Goal: Task Accomplishment & Management: Use online tool/utility

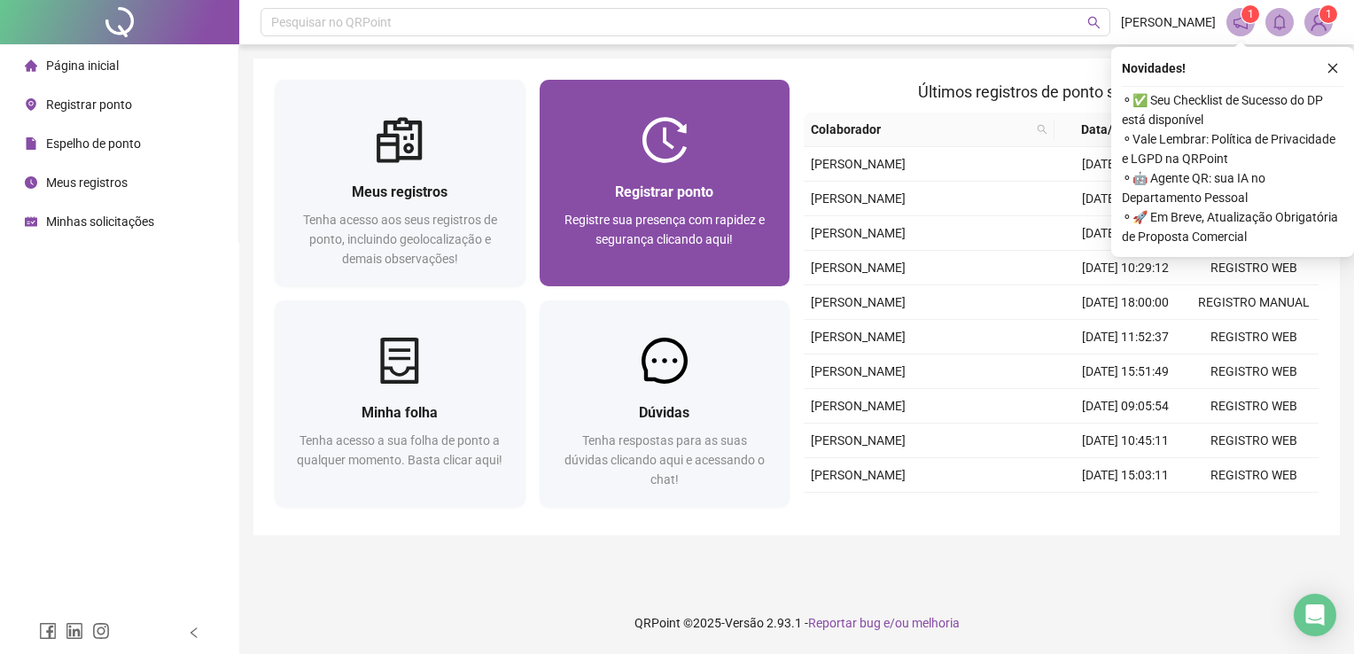
click at [690, 117] on div at bounding box center [665, 140] width 251 height 46
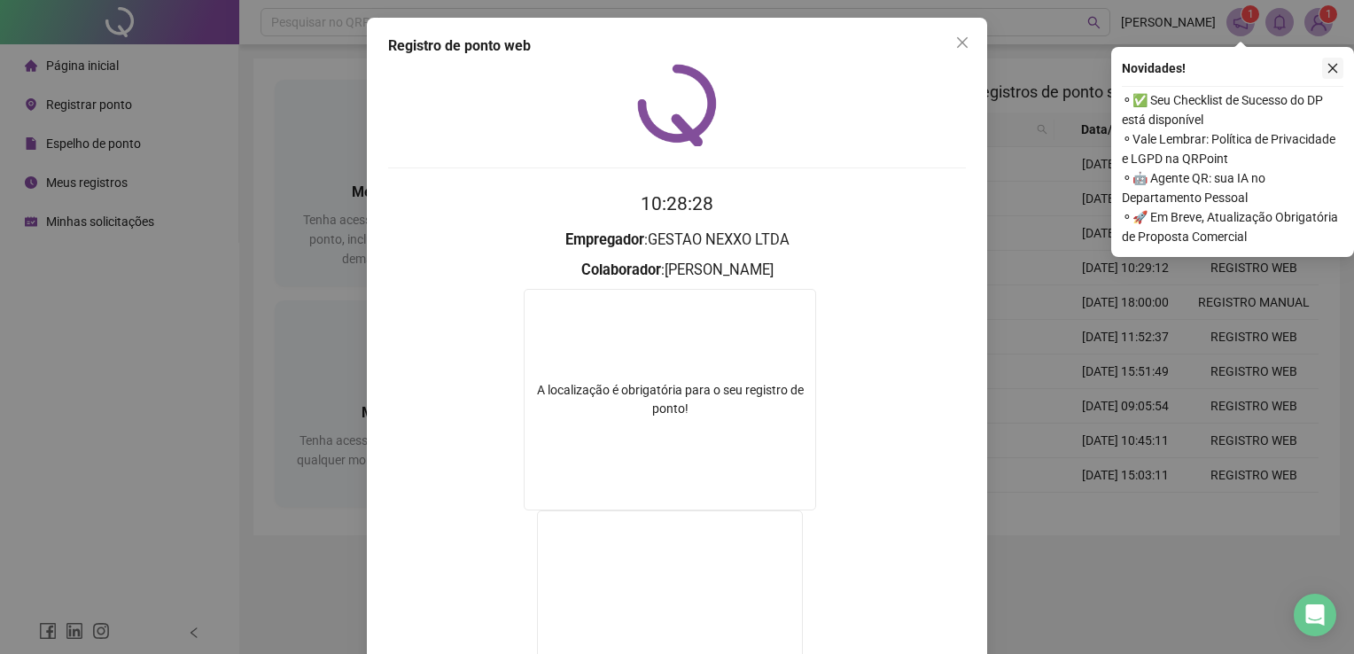
click at [1330, 76] on button "button" at bounding box center [1332, 68] width 21 height 21
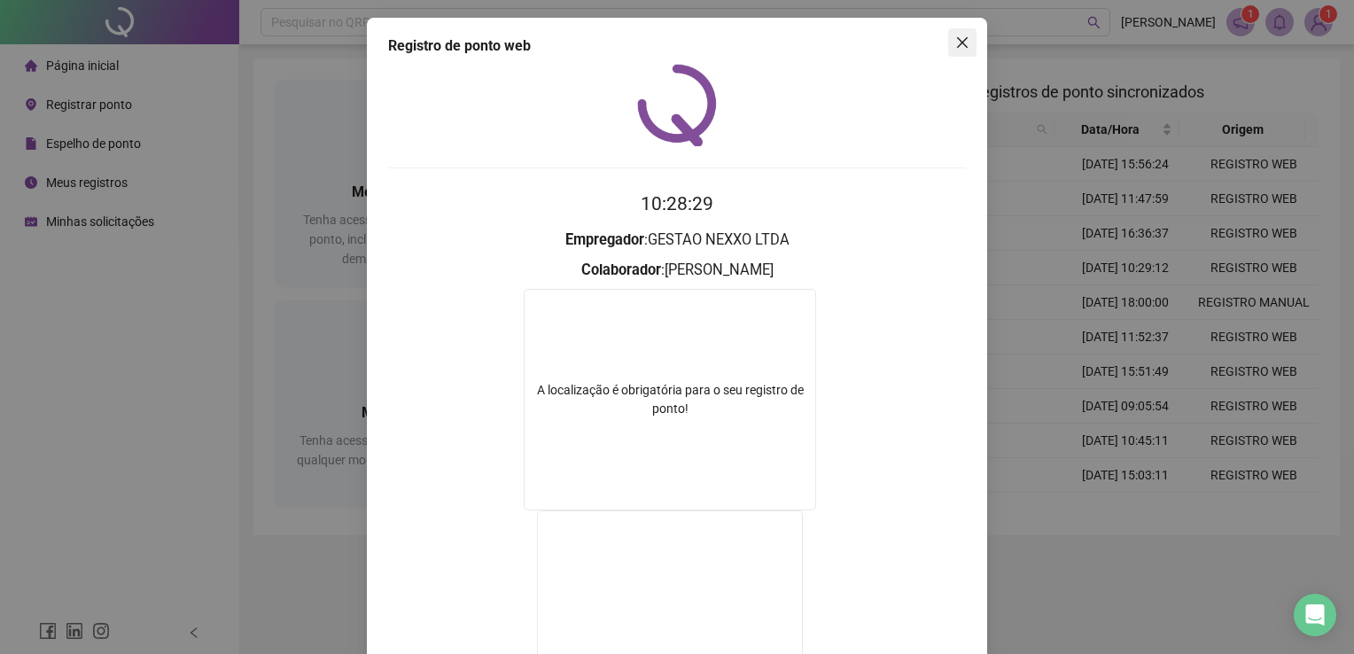
click at [964, 54] on button "Close" at bounding box center [962, 42] width 28 height 28
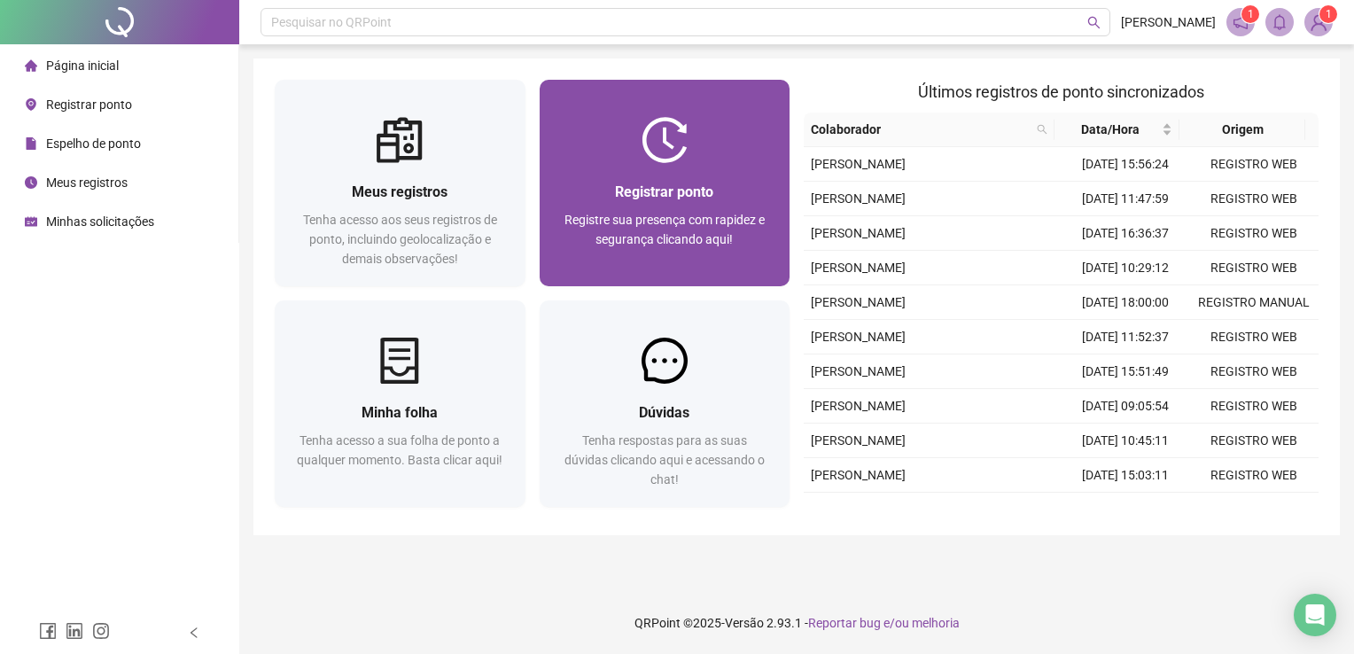
click at [655, 165] on div "Registrar ponto Registre sua presença com rapidez e segurança clicando aqui!" at bounding box center [665, 224] width 251 height 123
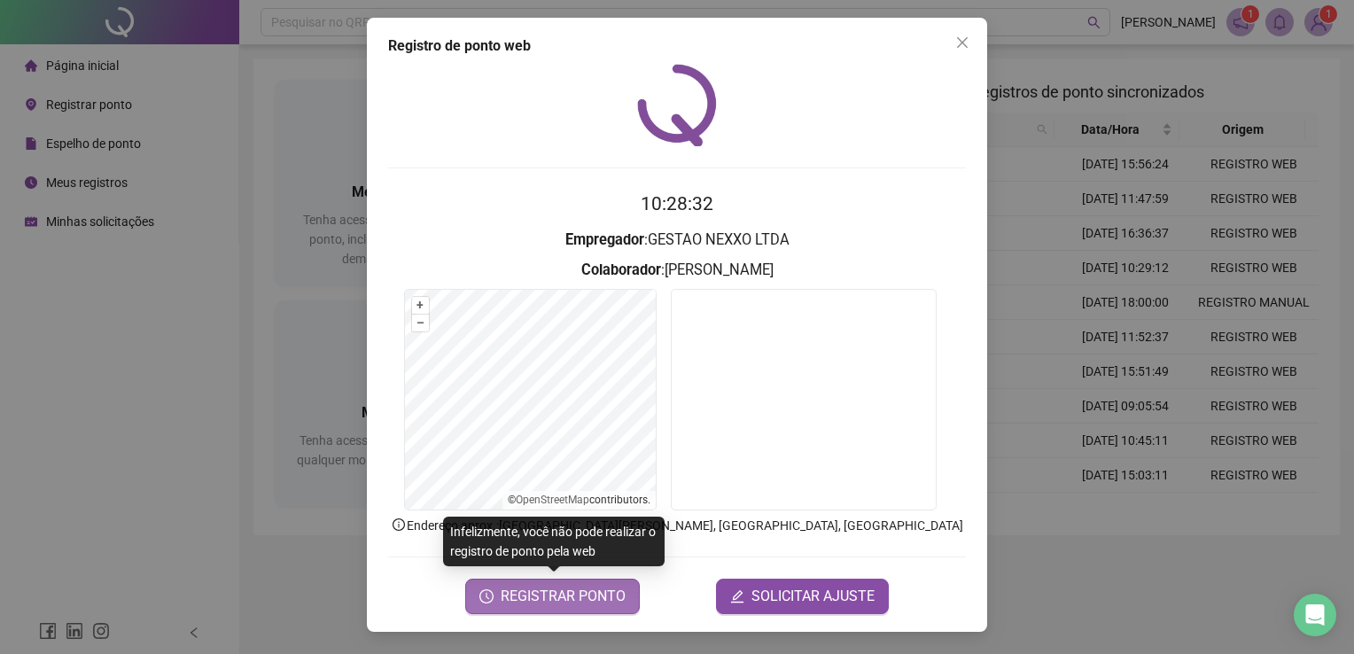
click at [577, 598] on span "REGISTRAR PONTO" at bounding box center [563, 596] width 125 height 21
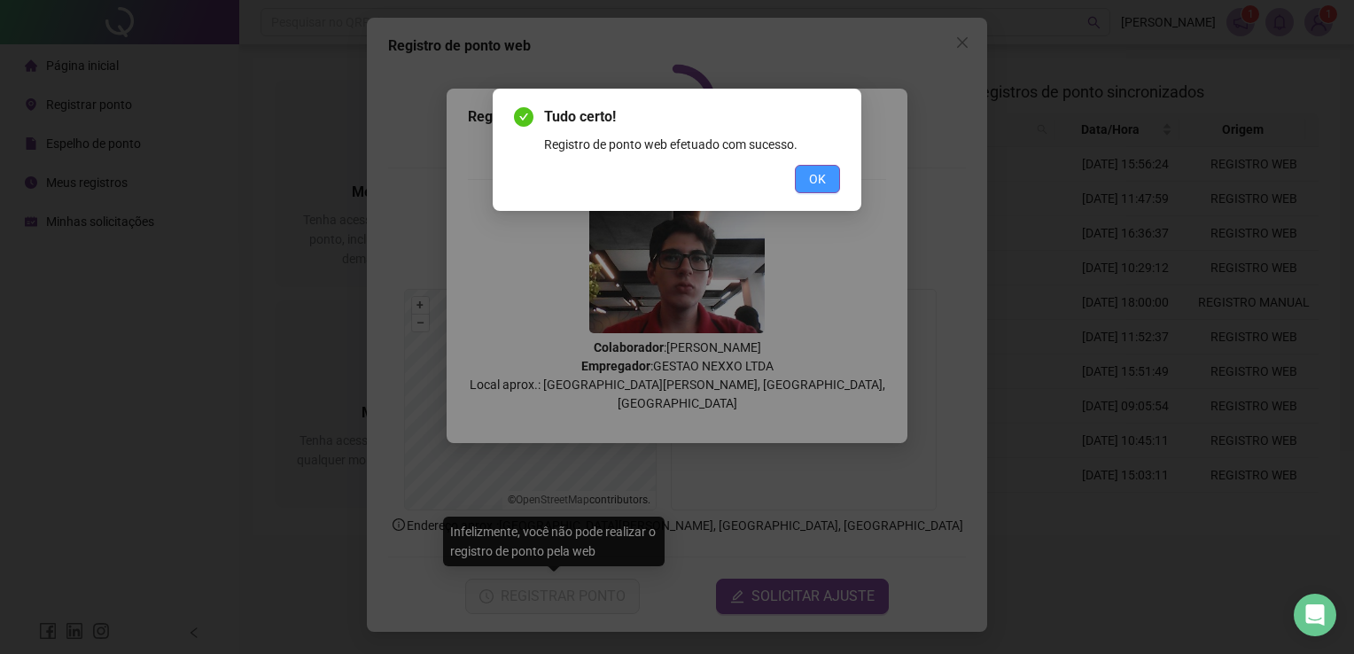
click at [800, 181] on button "OK" at bounding box center [817, 179] width 45 height 28
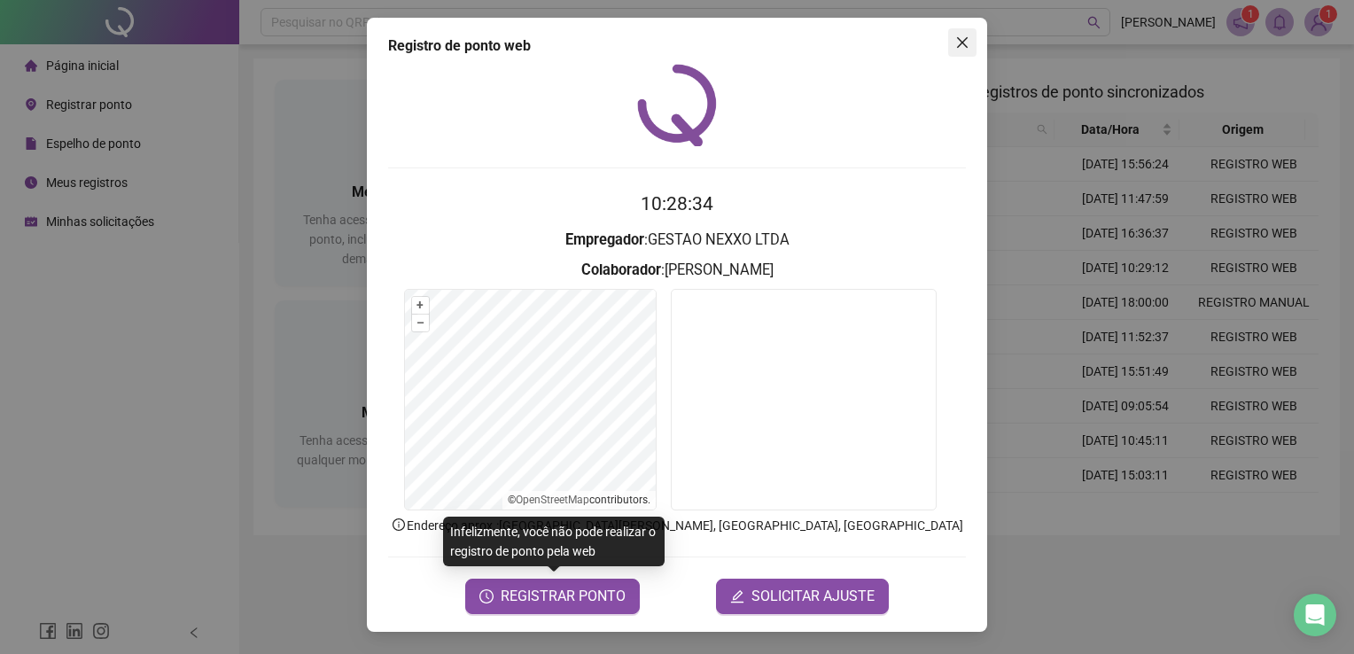
click at [971, 44] on span "Close" at bounding box center [962, 42] width 28 height 14
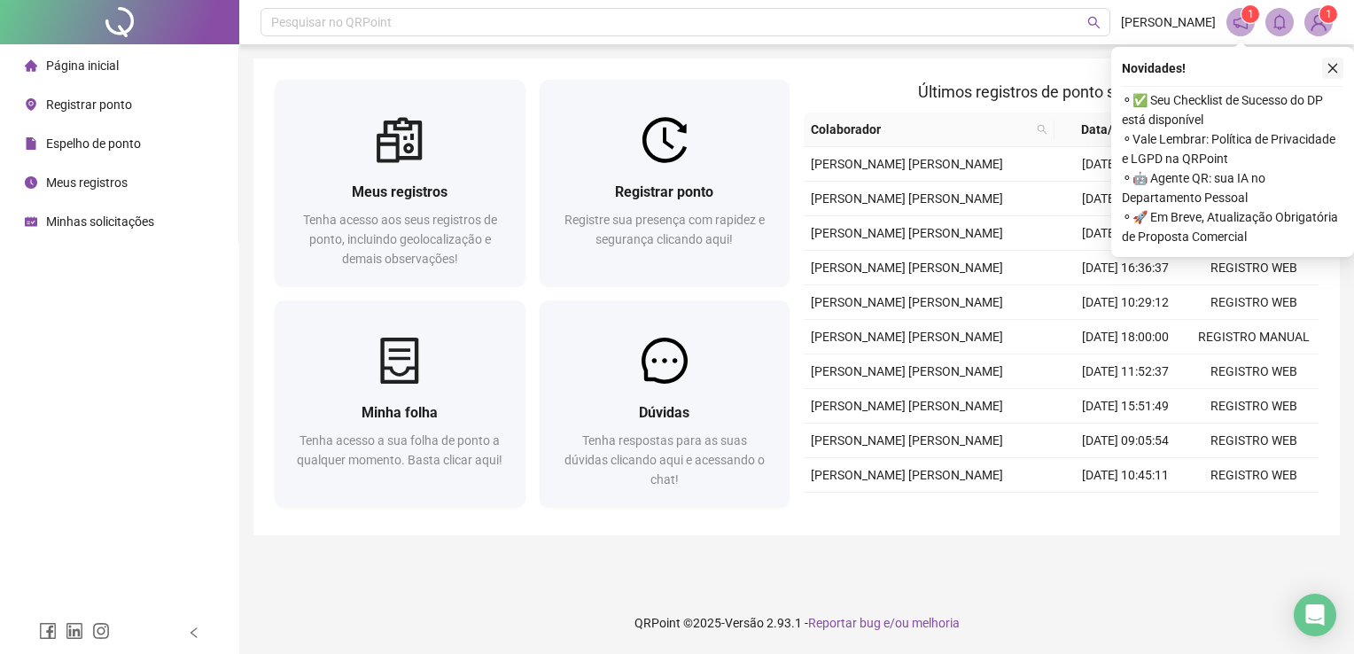
click at [1337, 66] on icon "close" at bounding box center [1333, 68] width 12 height 12
